Goal: Register for event/course

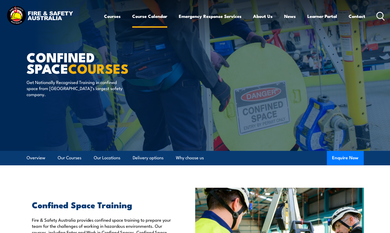
click at [156, 16] on link "Course Calendar" at bounding box center [149, 16] width 35 height 14
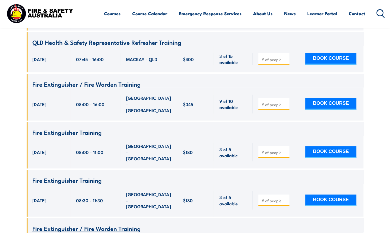
scroll to position [816, 0]
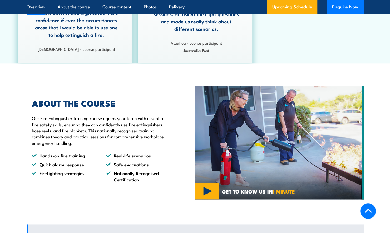
scroll to position [105, 0]
